Goal: Transaction & Acquisition: Purchase product/service

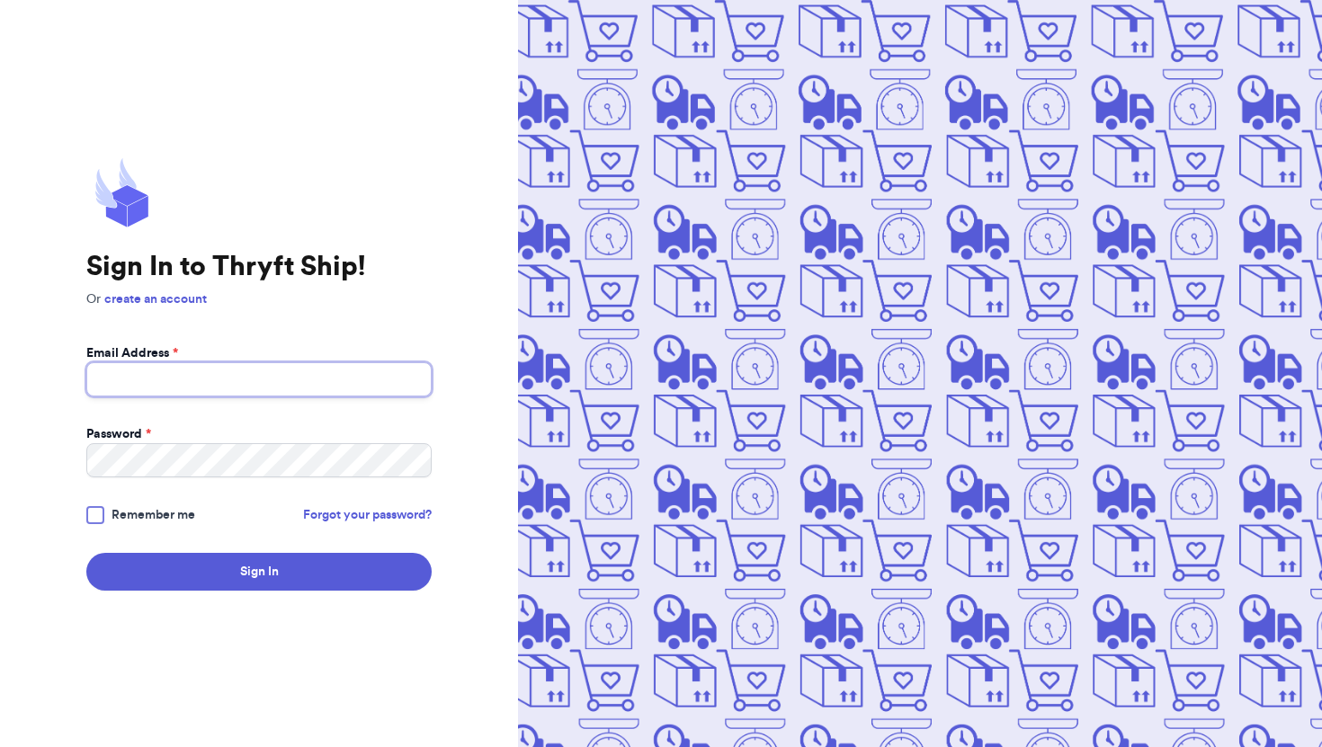
click at [341, 370] on input "Email Address *" at bounding box center [258, 379] width 345 height 34
type input "cndespain@gmail.com"
click at [86, 553] on button "Sign In" at bounding box center [258, 572] width 345 height 38
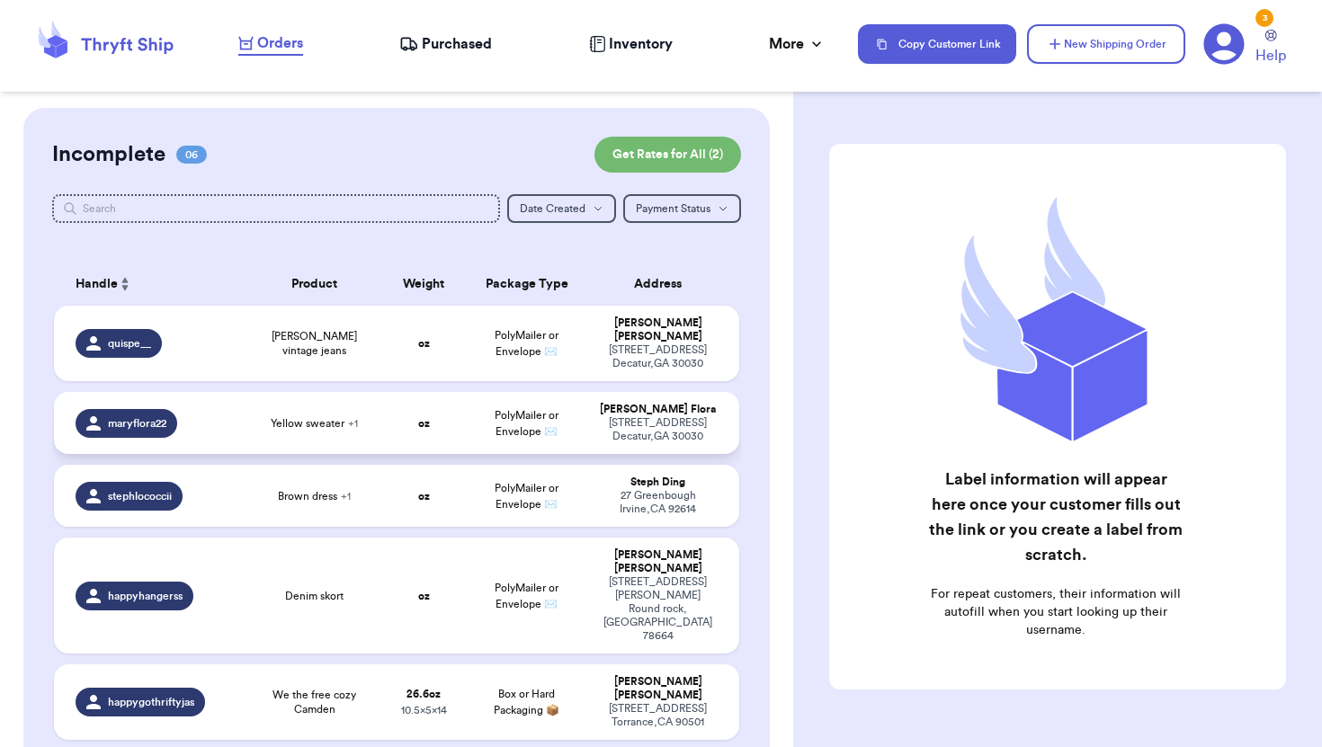
click at [352, 418] on span "+ 1" at bounding box center [353, 423] width 10 height 11
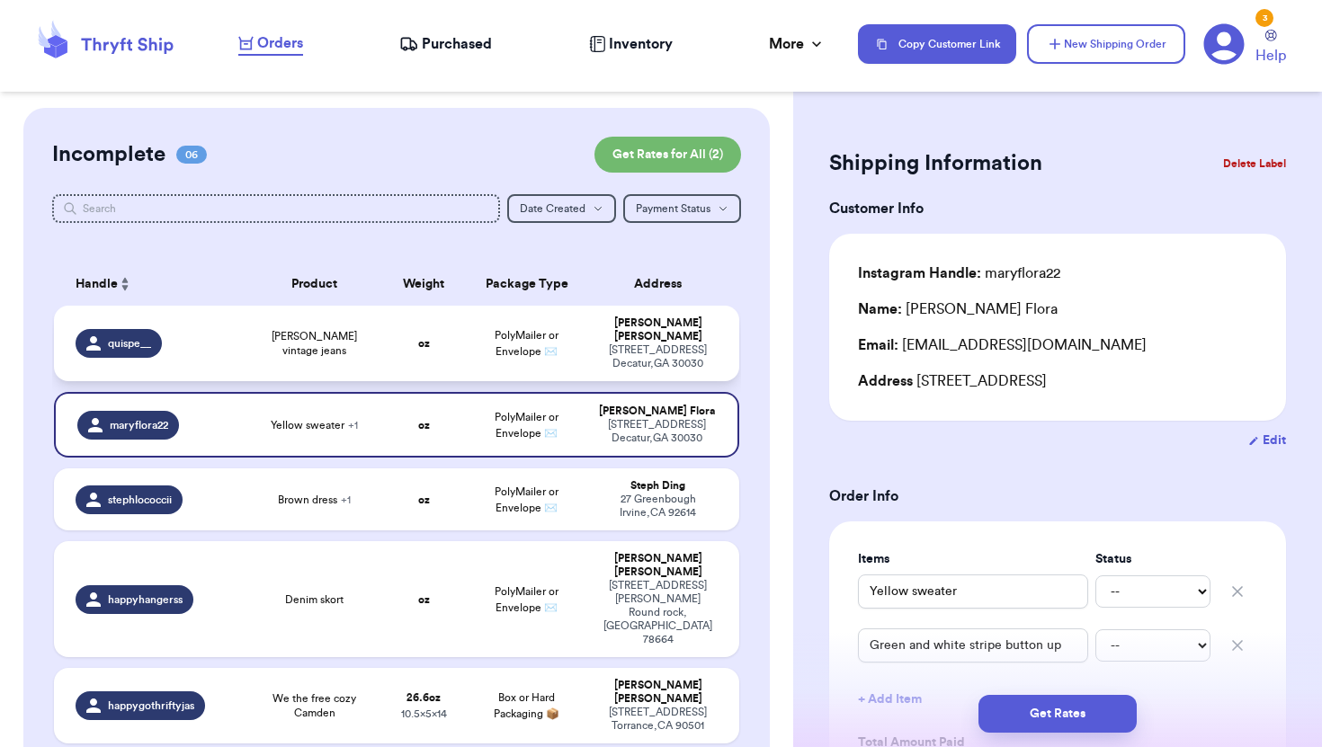
click at [352, 339] on span "[PERSON_NAME] vintage jeans" at bounding box center [314, 343] width 115 height 29
type input "[PERSON_NAME] vintage jeans"
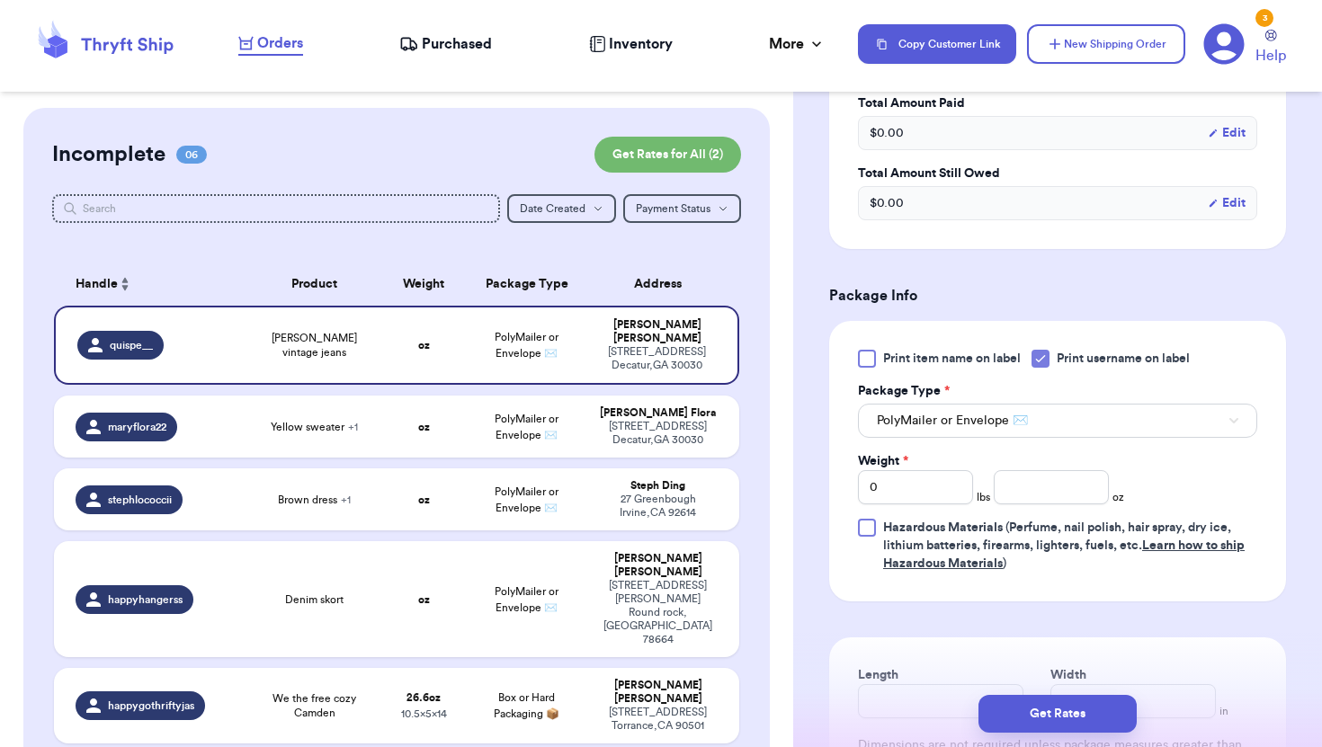
scroll to position [588, 0]
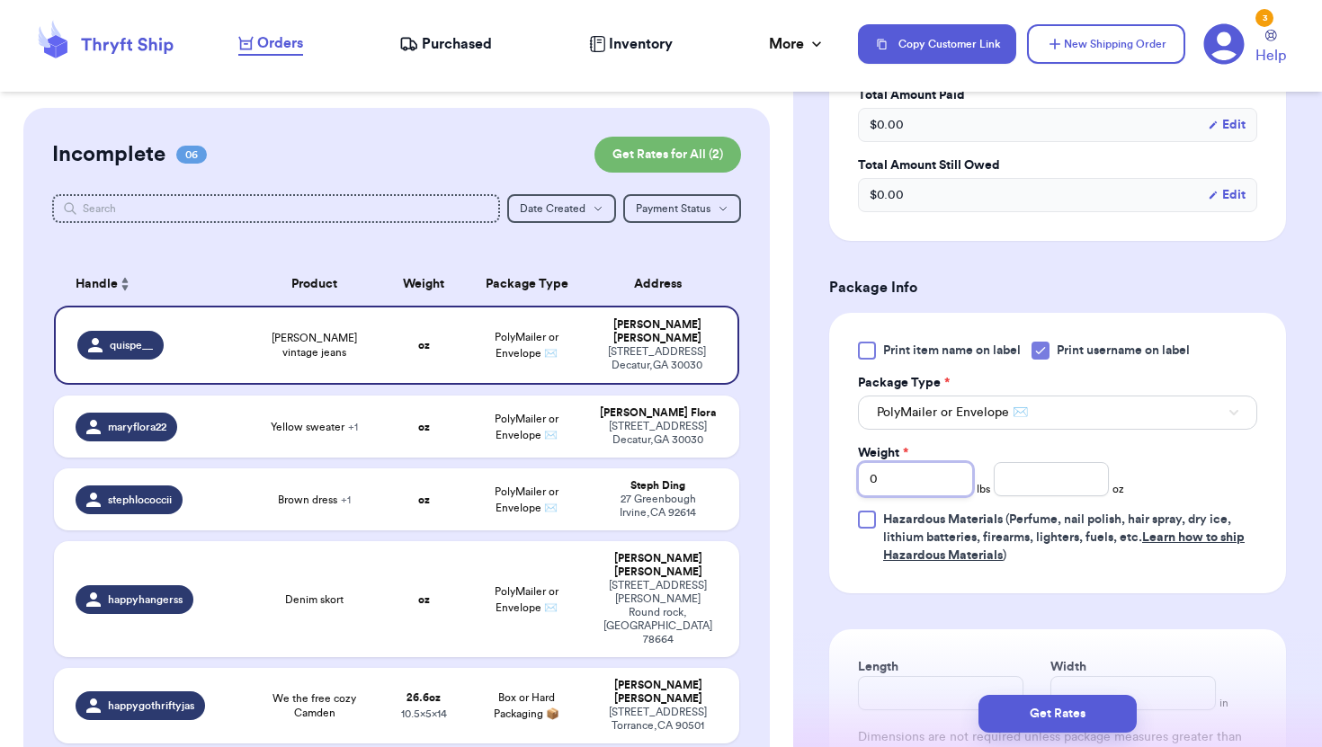
click at [949, 496] on input "0" at bounding box center [915, 479] width 115 height 34
type input "1"
click at [1057, 496] on input "number" at bounding box center [1051, 479] width 115 height 34
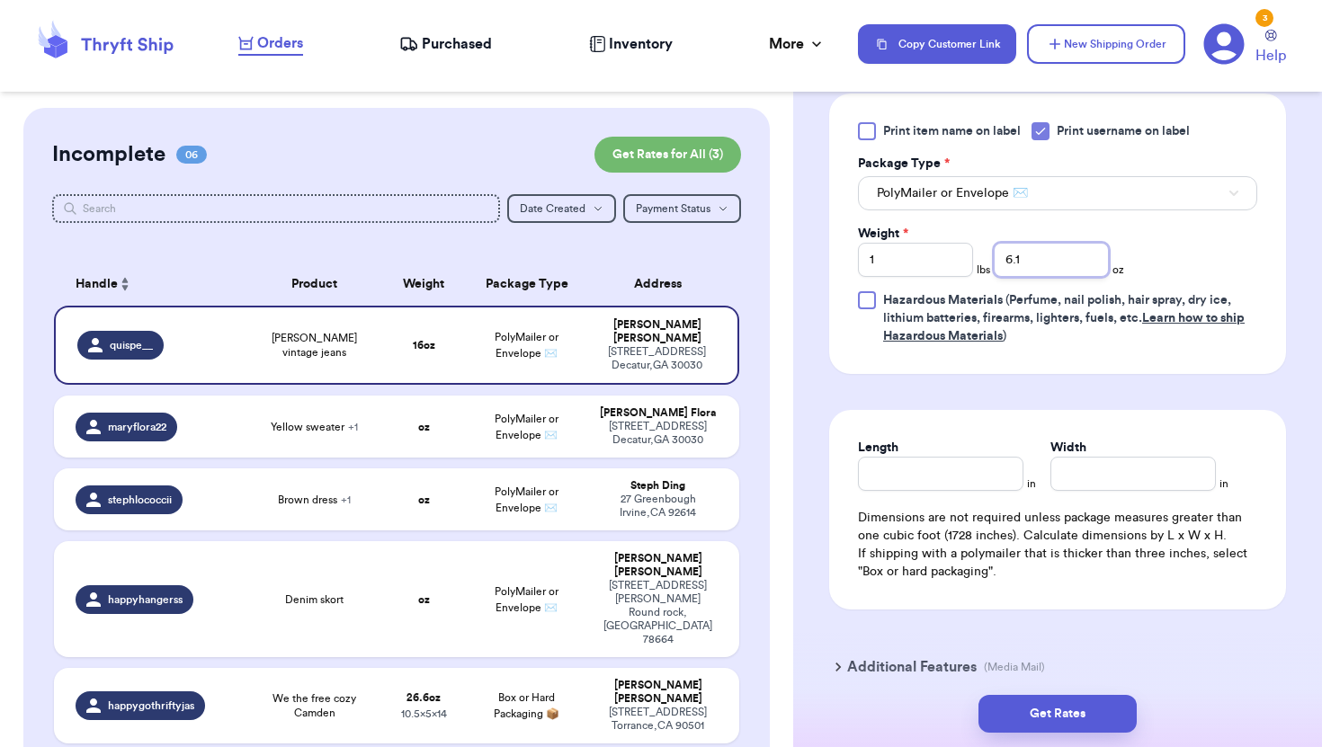
scroll to position [912, 0]
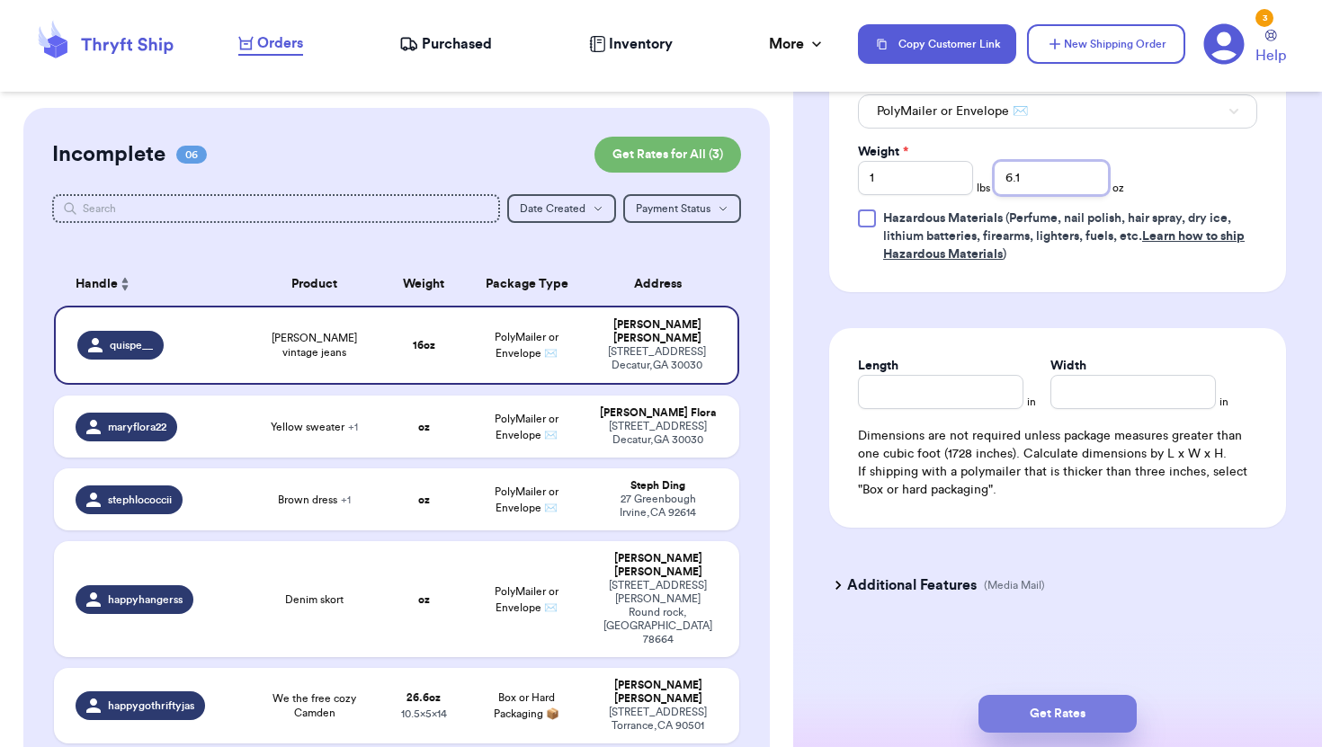
type input "6.1"
click at [1108, 704] on button "Get Rates" at bounding box center [1057, 714] width 158 height 38
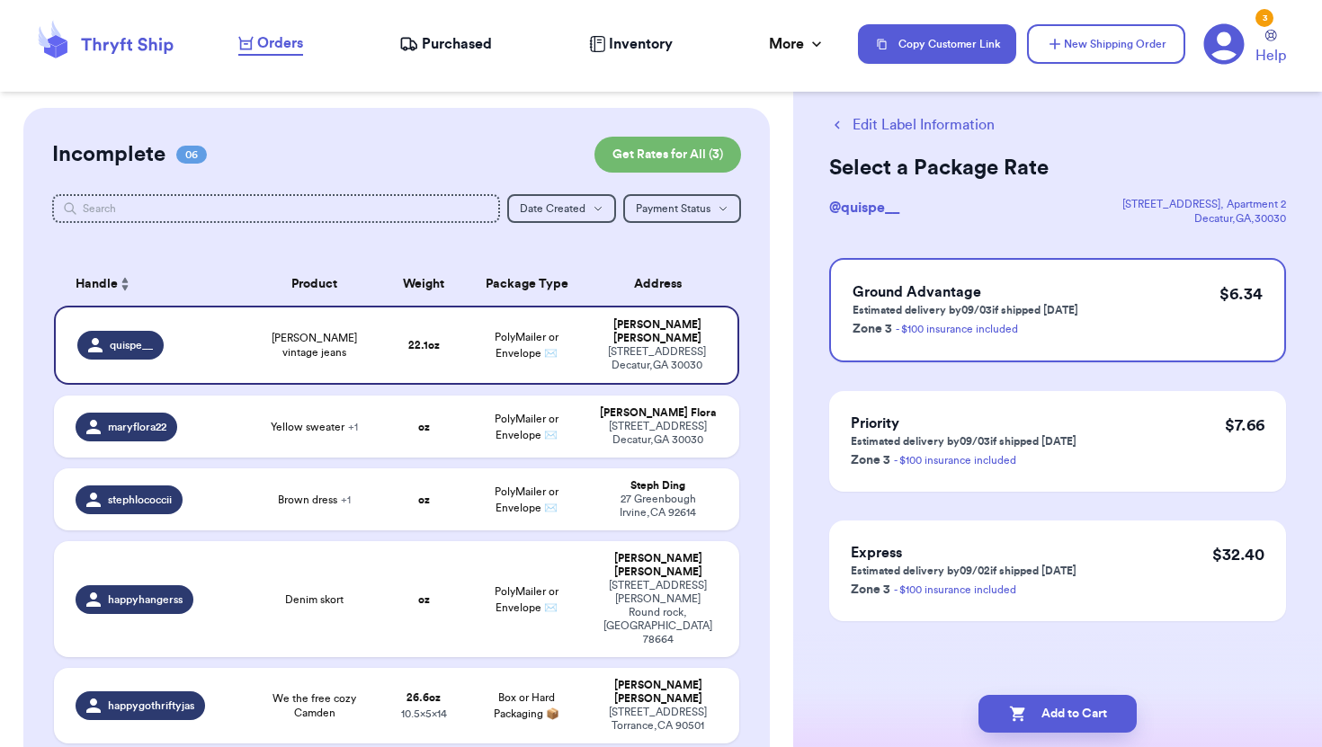
scroll to position [0, 0]
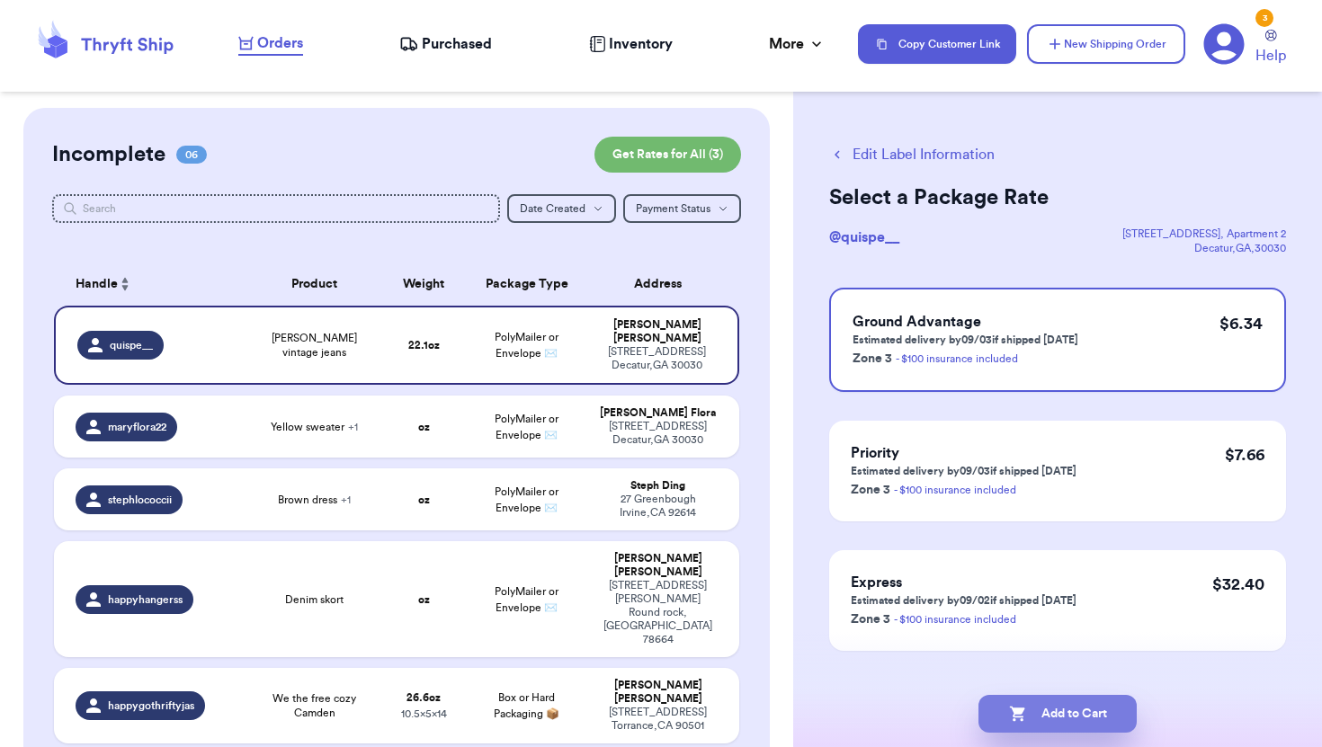
click at [1069, 710] on button "Add to Cart" at bounding box center [1057, 714] width 158 height 38
checkbox input "true"
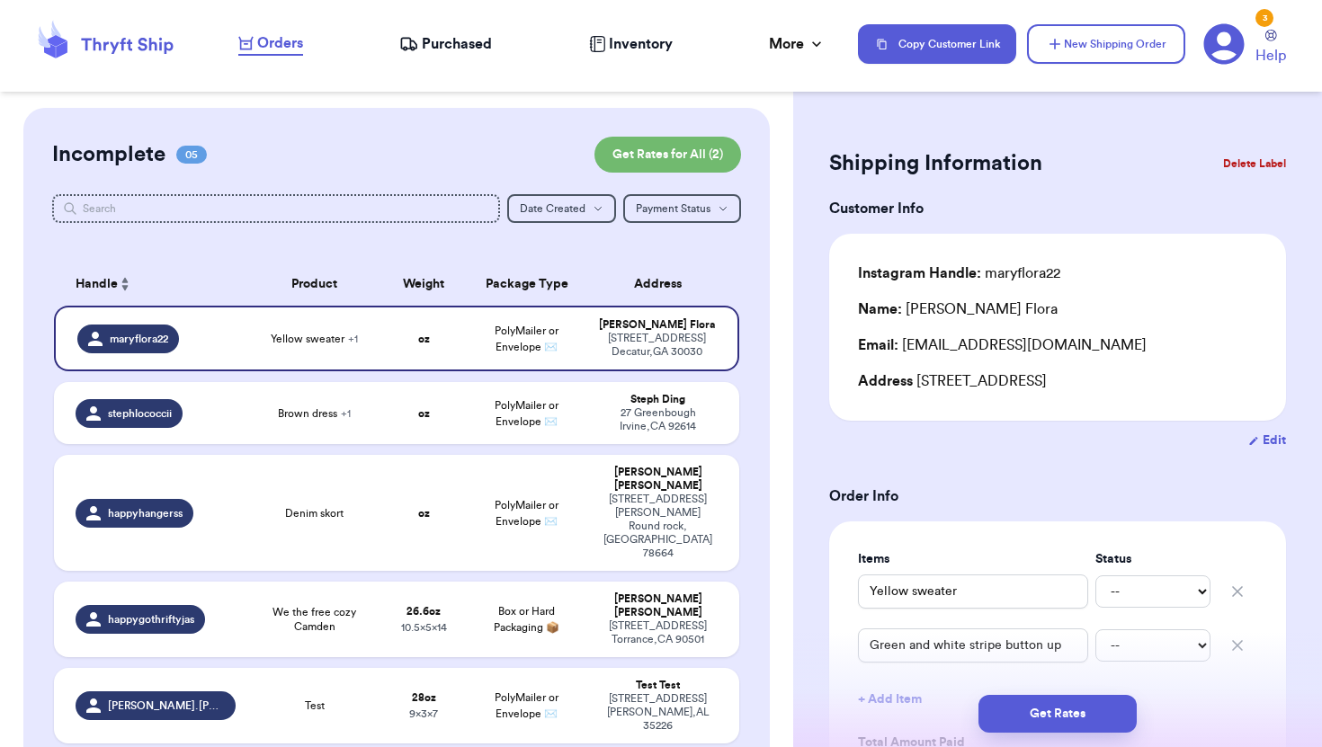
scroll to position [254, 0]
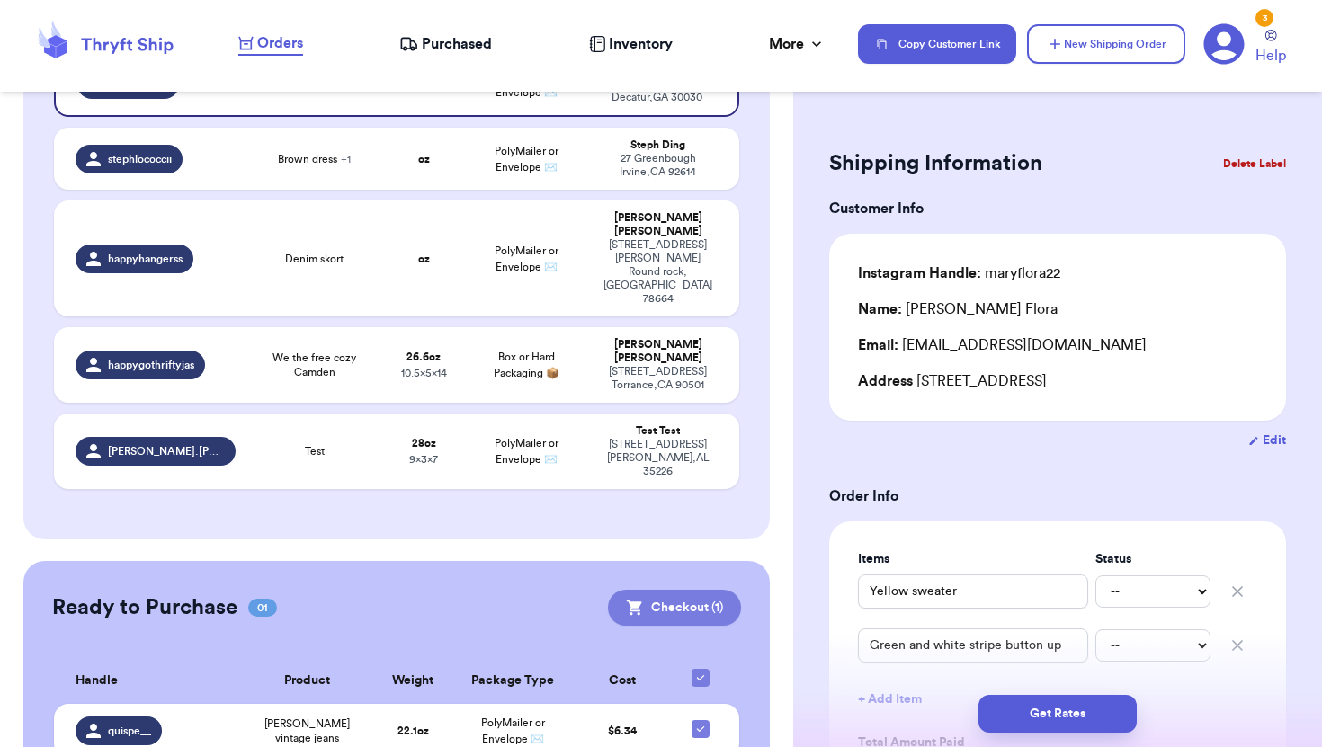
click at [693, 590] on button "Checkout ( 1 )" at bounding box center [674, 608] width 133 height 36
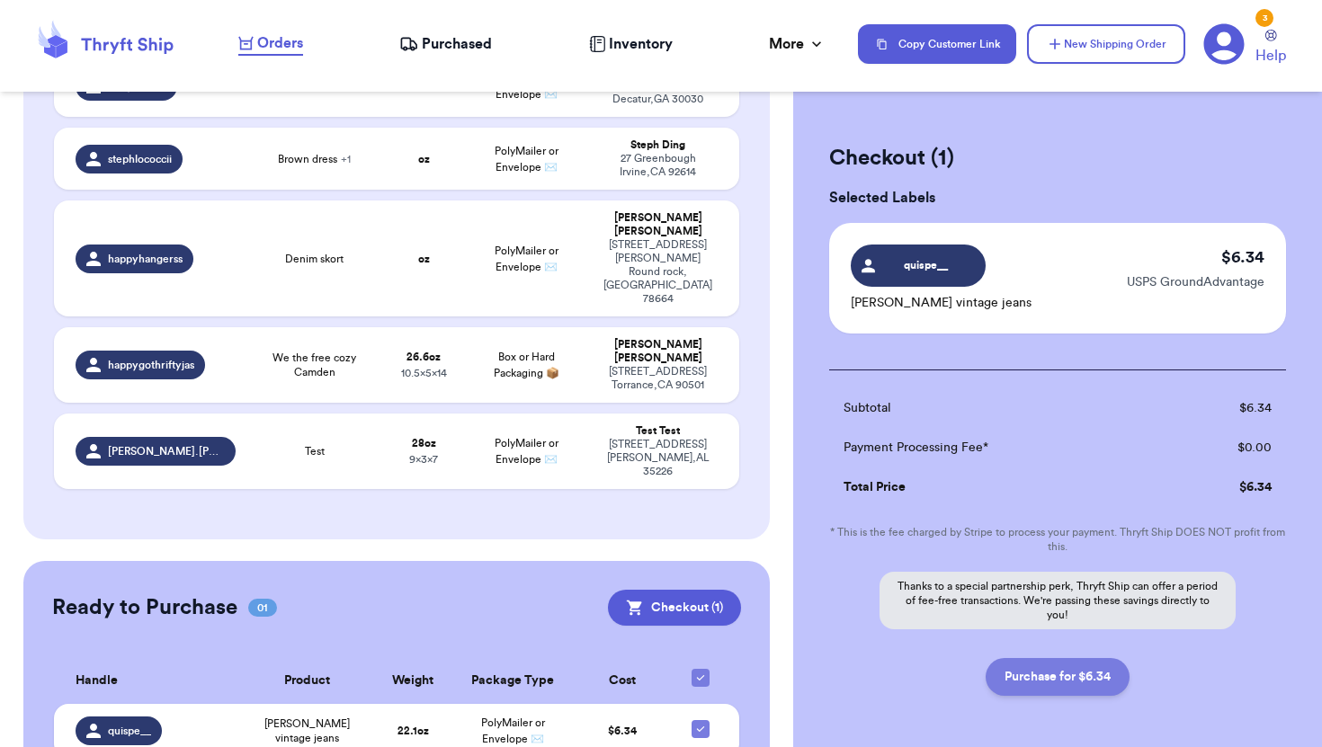
click at [1108, 685] on button "Purchase for $6.34" at bounding box center [1057, 677] width 144 height 38
checkbox input "false"
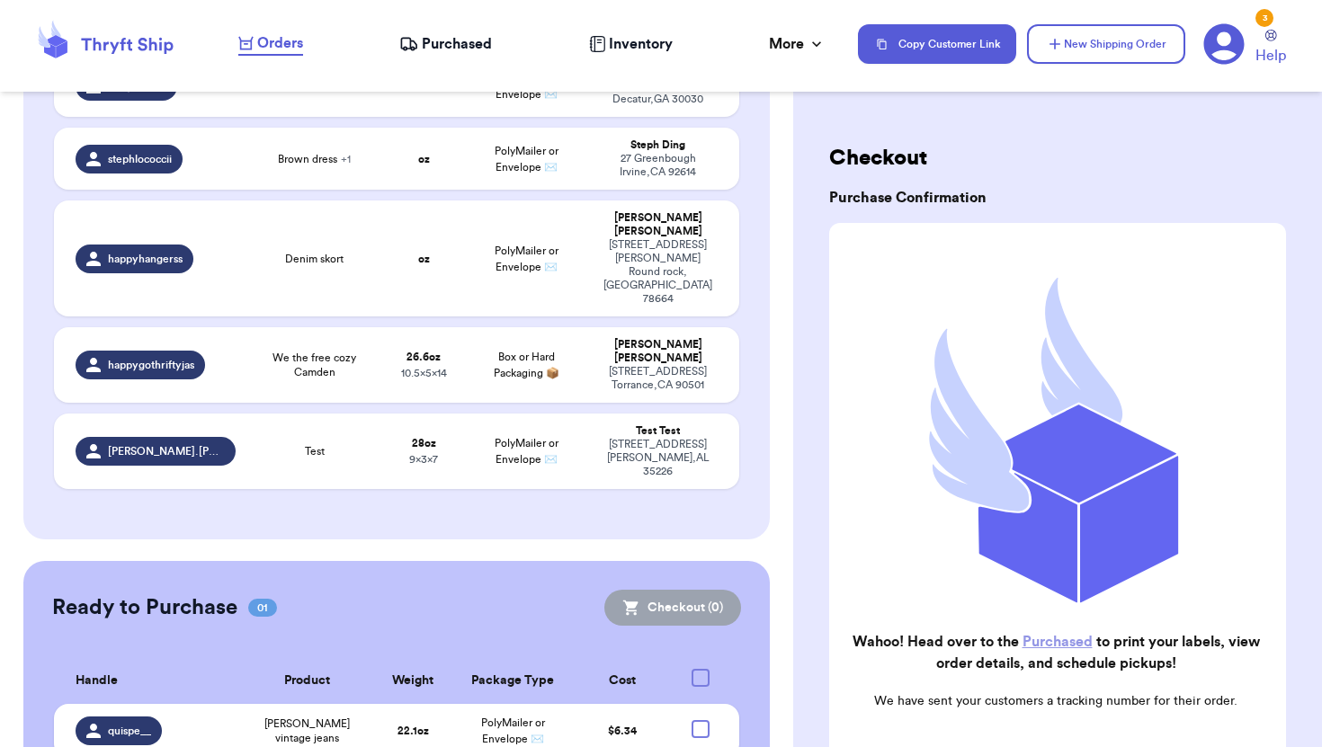
checkbox input "true"
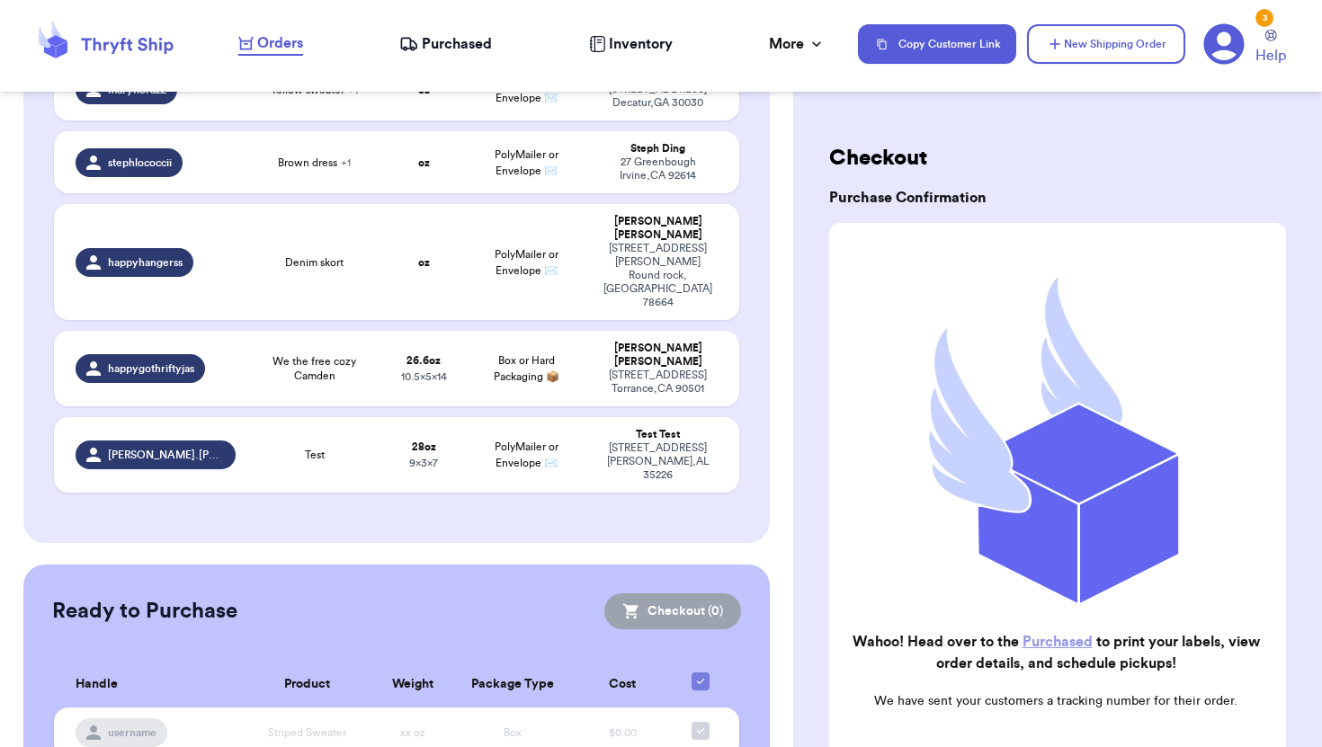
click at [459, 33] on span "Purchased" at bounding box center [457, 44] width 70 height 22
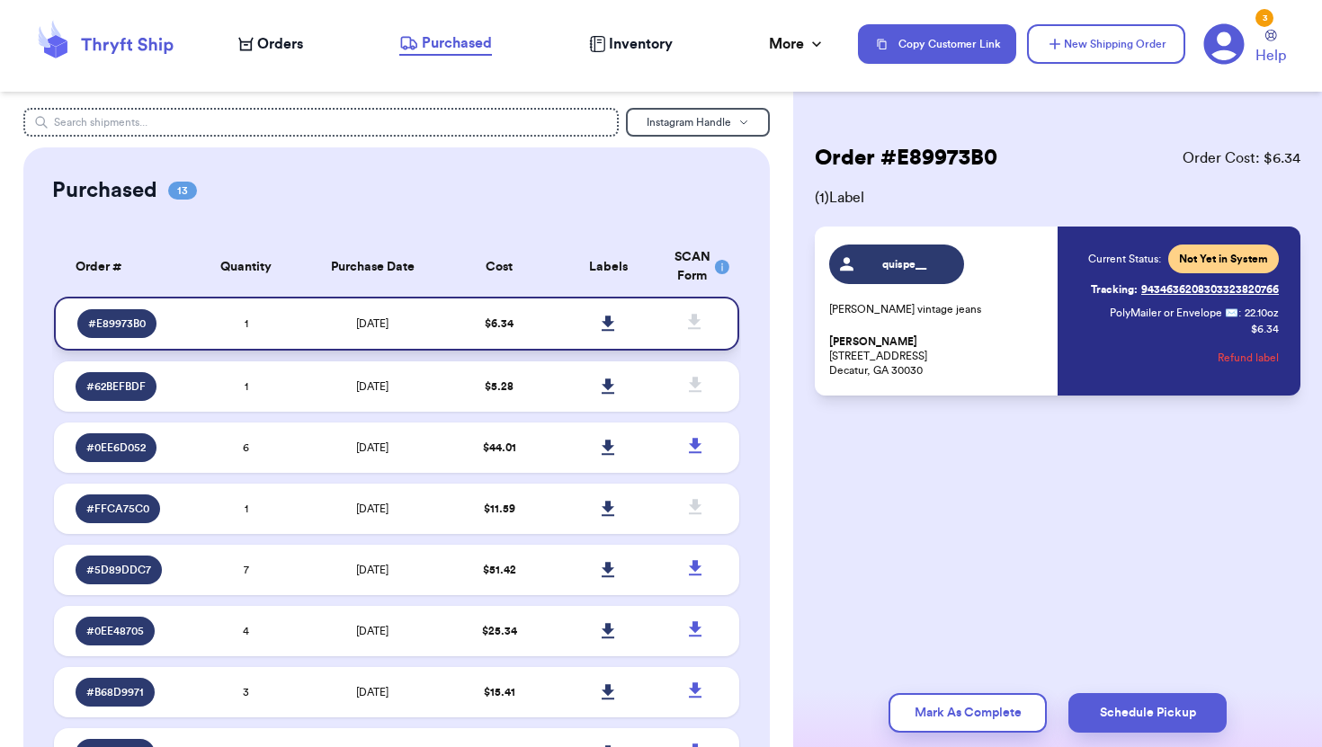
click at [611, 320] on icon at bounding box center [608, 324] width 13 height 16
